Goal: Information Seeking & Learning: Learn about a topic

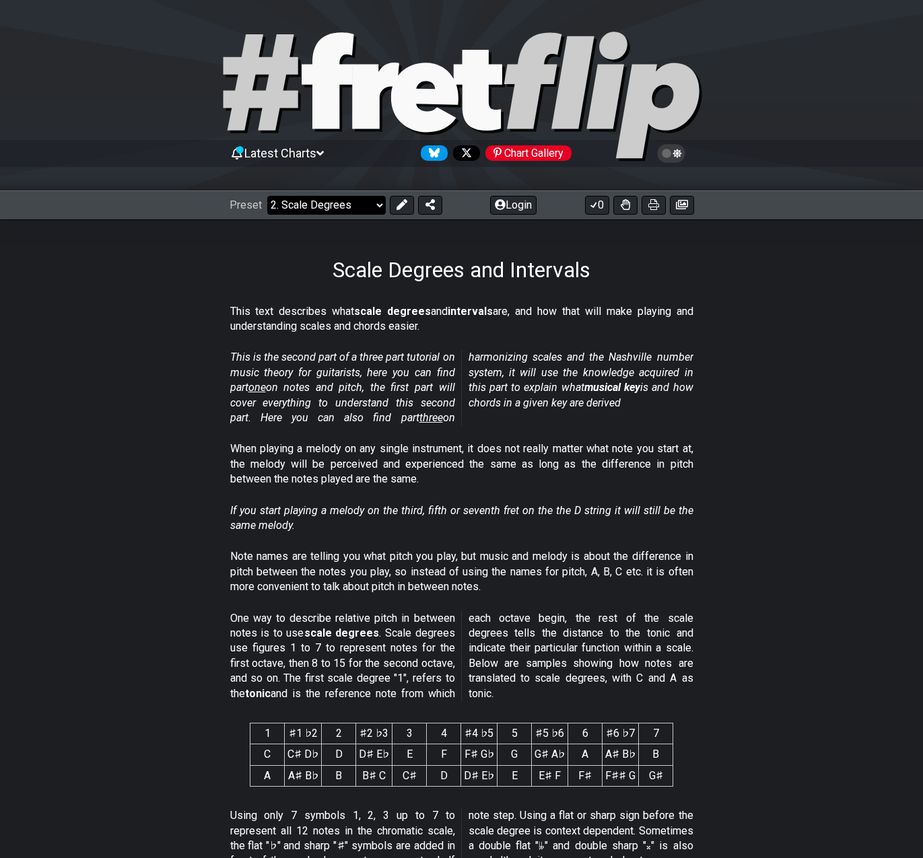
click at [367, 209] on select "Welcome to #fretflip! Initial Preset Custom Preset Minor Pentatonic Major Penta…" at bounding box center [326, 205] width 118 height 19
click at [267, 196] on select "Welcome to #fretflip! Initial Preset Custom Preset Minor Pentatonic Major Penta…" at bounding box center [326, 205] width 118 height 19
select select "/minor-pentatonic"
select select "C"
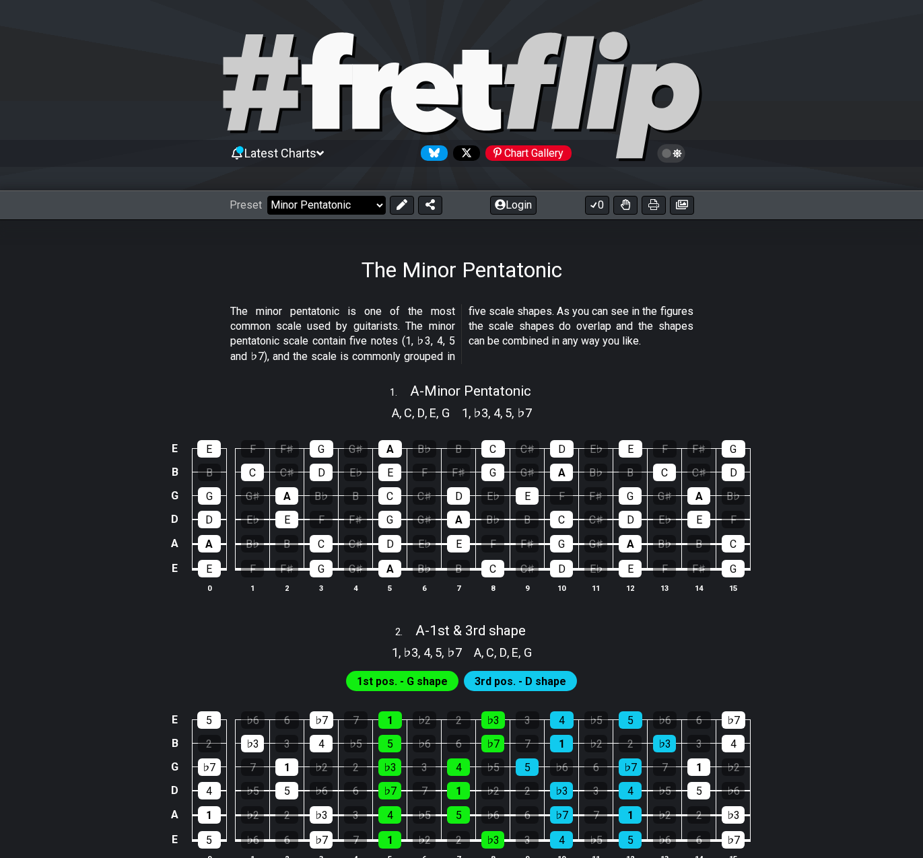
click at [328, 205] on select "Welcome to #fretflip! Initial Preset Custom Preset Minor Pentatonic Major Penta…" at bounding box center [326, 205] width 118 height 19
click at [267, 196] on select "Welcome to #fretflip! Initial Preset Custom Preset Minor Pentatonic Major Penta…" at bounding box center [326, 205] width 118 height 19
select select "/musical-notes-explained"
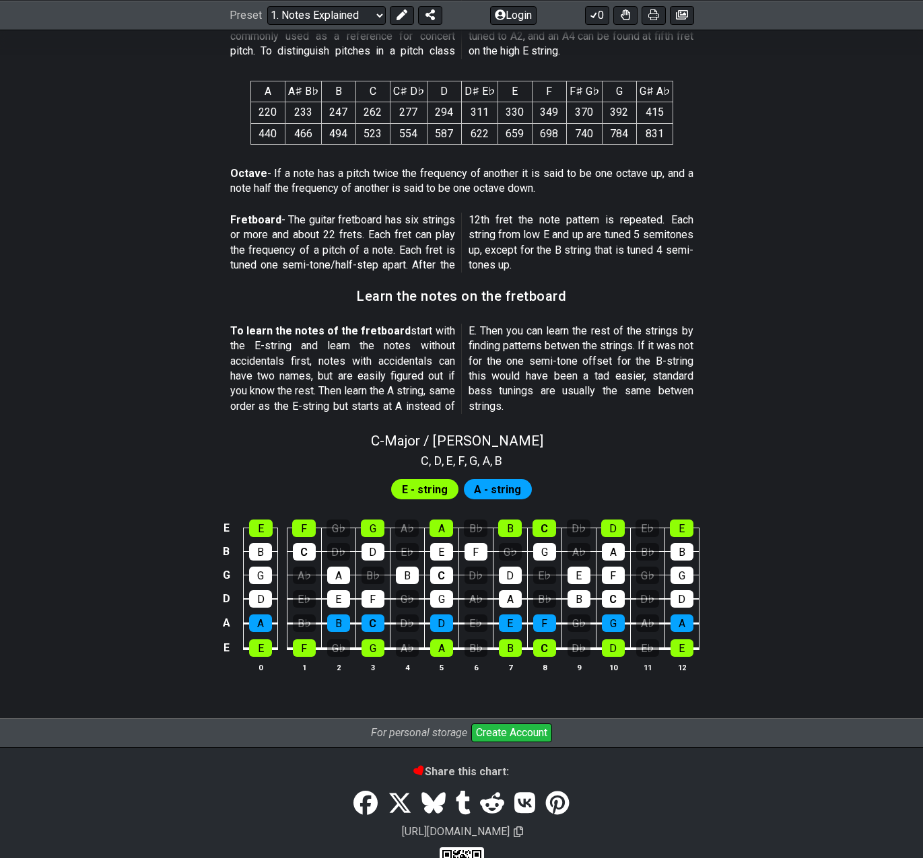
scroll to position [1013, 0]
